Goal: Task Accomplishment & Management: Complete application form

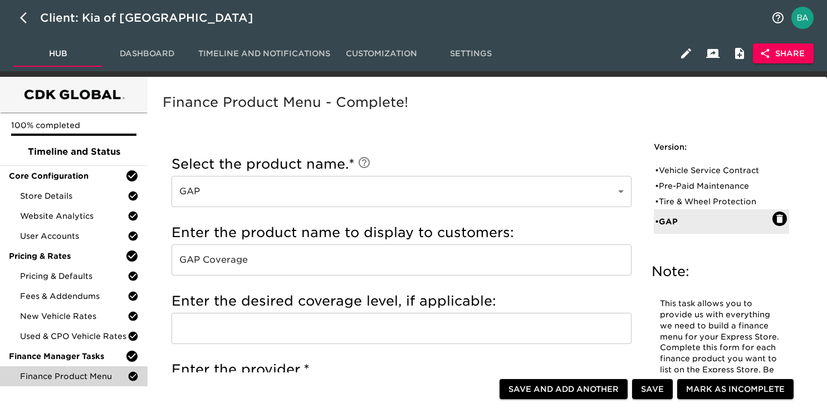
scroll to position [705, 0]
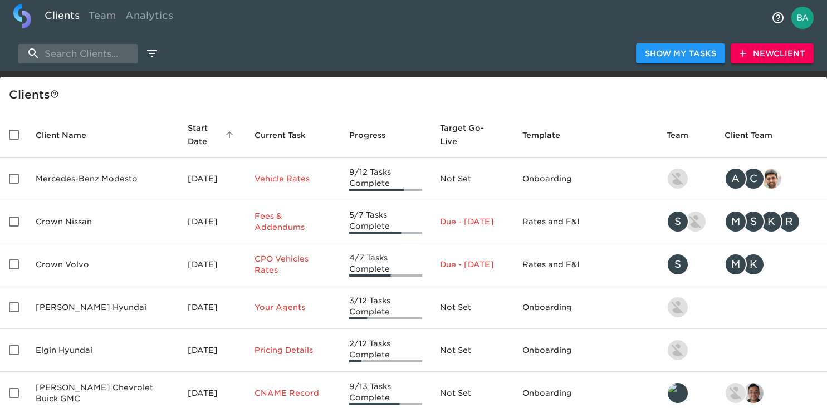
select select "10"
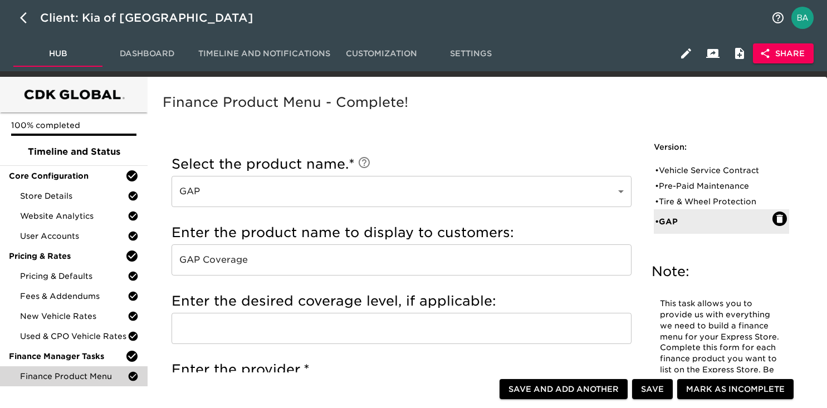
scroll to position [705, 0]
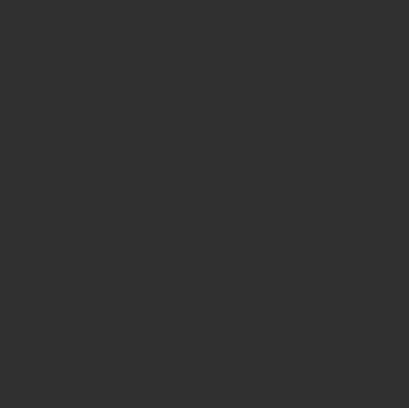
select select "10"
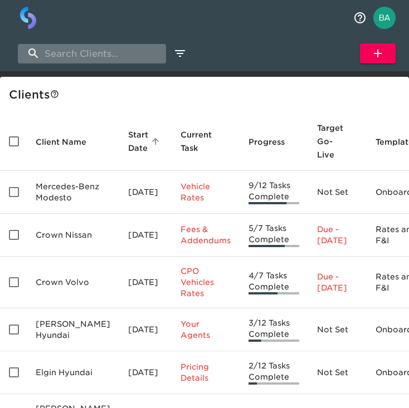
click at [51, 54] on input "search" at bounding box center [92, 54] width 148 height 20
paste input "Crew Volkswagen of Plainville"
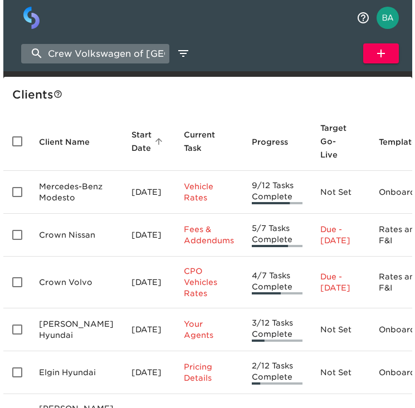
scroll to position [0, 28]
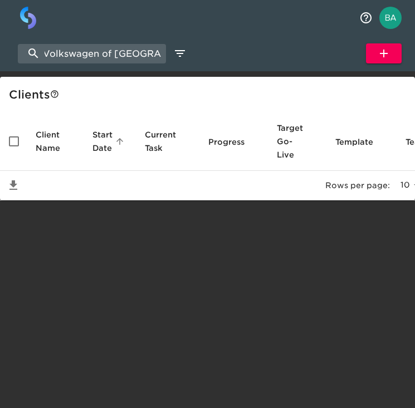
type input "Crew Volkswagen of Plainville"
click at [385, 55] on icon "button" at bounding box center [383, 53] width 13 height 13
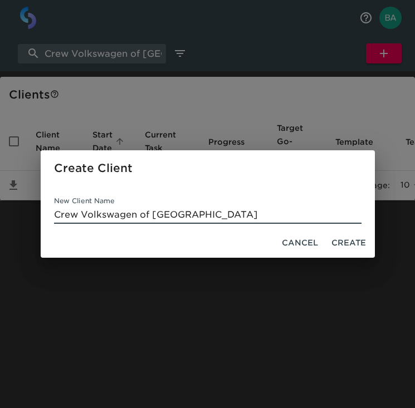
type input "Crew Volkswagen of Plainville"
click at [359, 248] on span "Create" at bounding box center [349, 243] width 35 height 14
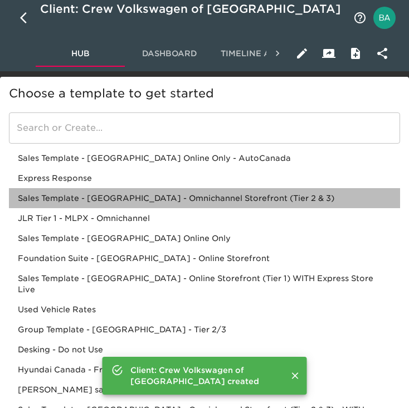
click at [162, 208] on div "Sales Template - USA - Omnichannel Storefront (Tier 2 & 3)" at bounding box center [204, 218] width 391 height 20
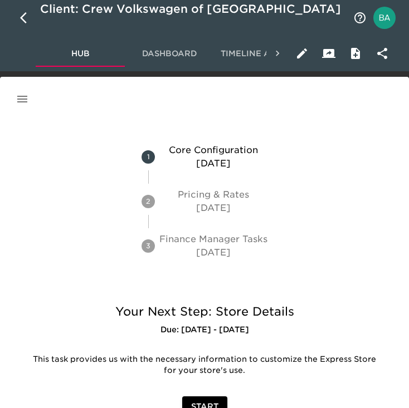
click at [382, 54] on icon "button" at bounding box center [382, 53] width 13 height 13
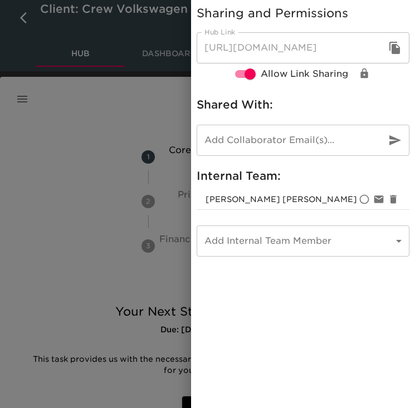
click at [394, 48] on icon "button" at bounding box center [394, 48] width 11 height 12
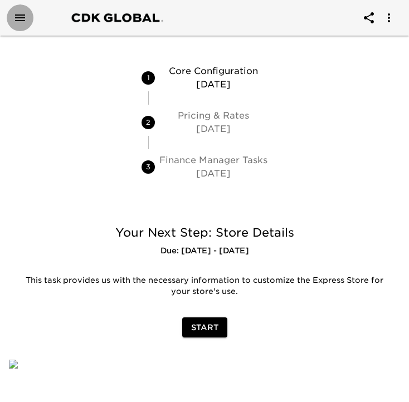
click at [23, 17] on icon "Open drawer" at bounding box center [20, 17] width 10 height 7
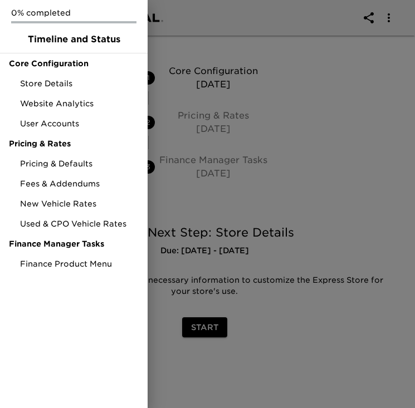
click at [303, 127] on div at bounding box center [207, 204] width 415 height 408
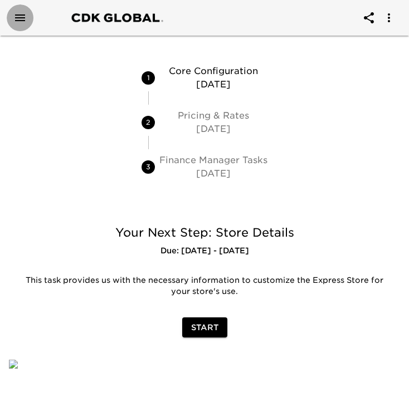
click at [18, 15] on icon "Open drawer" at bounding box center [20, 17] width 10 height 7
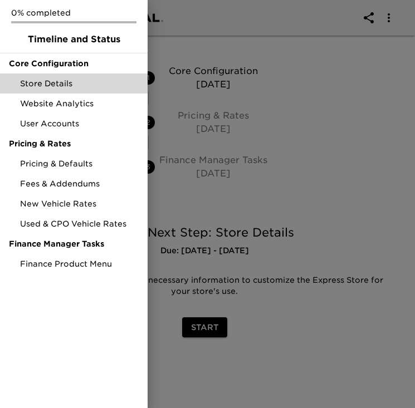
click at [63, 75] on div "Store Details" at bounding box center [74, 84] width 148 height 20
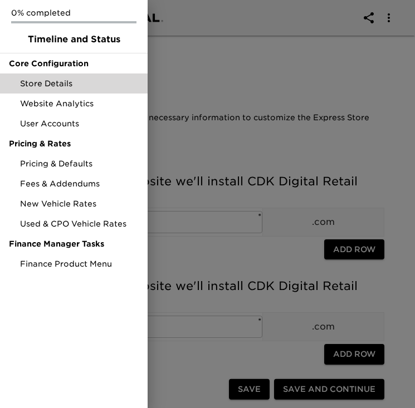
click at [219, 86] on div at bounding box center [207, 204] width 415 height 408
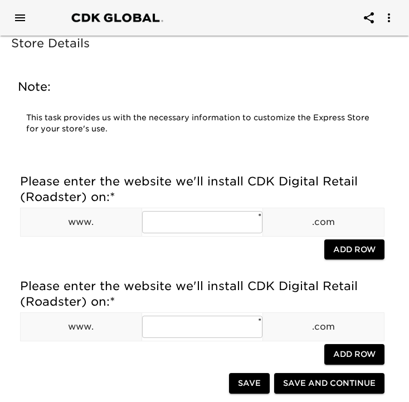
click at [18, 14] on icon "Open drawer" at bounding box center [19, 17] width 13 height 13
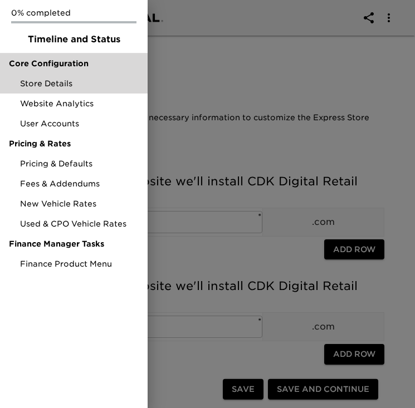
click at [33, 60] on span "Core Configuration" at bounding box center [74, 63] width 130 height 11
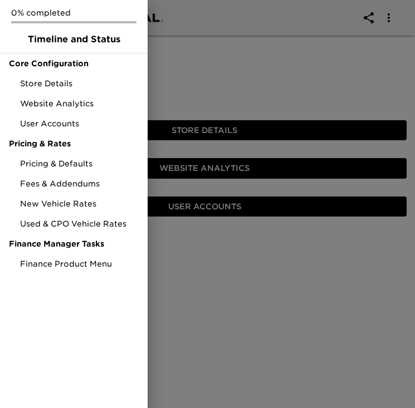
click at [262, 76] on div at bounding box center [207, 204] width 415 height 408
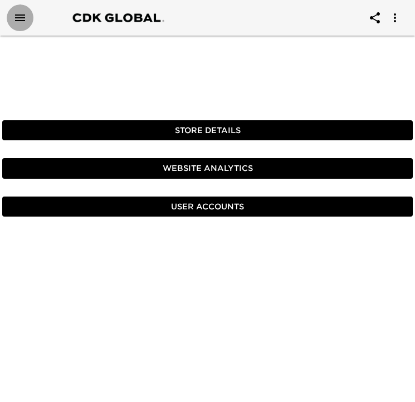
click at [21, 15] on icon "Open drawer" at bounding box center [20, 17] width 10 height 7
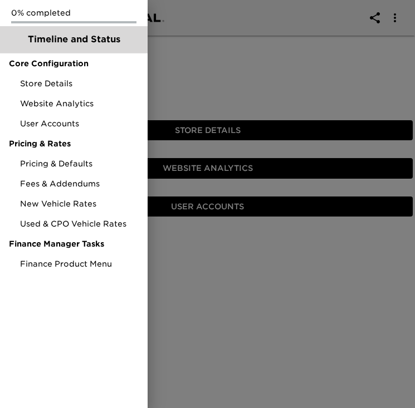
click at [32, 41] on span "Timeline and Status" at bounding box center [74, 39] width 130 height 13
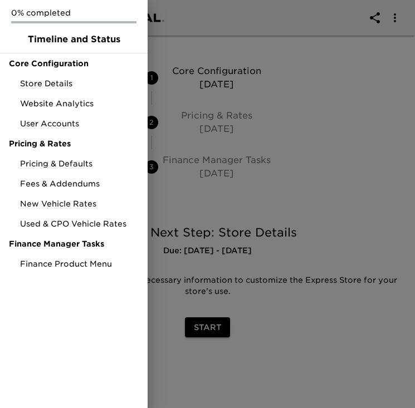
click at [269, 121] on div at bounding box center [207, 204] width 415 height 408
